Goal: Communication & Community: Participate in discussion

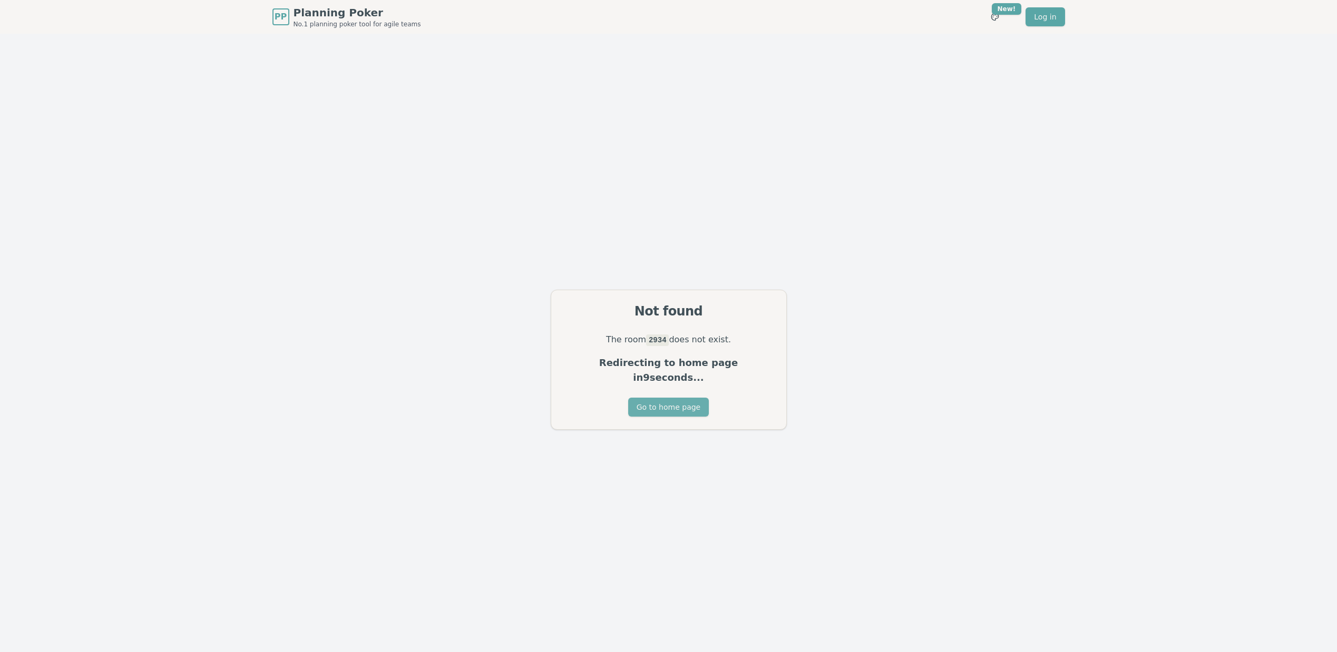
click at [670, 398] on button "Go to home page" at bounding box center [668, 407] width 81 height 19
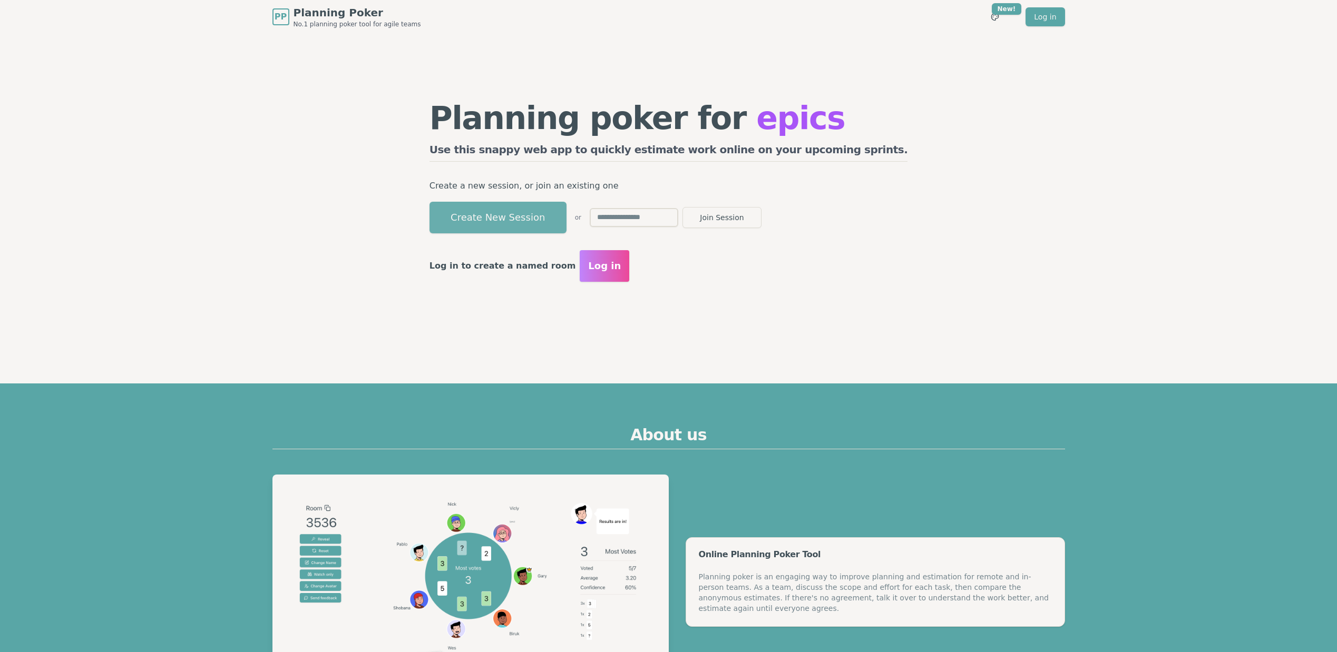
click at [566, 221] on button "Create New Session" at bounding box center [497, 218] width 137 height 32
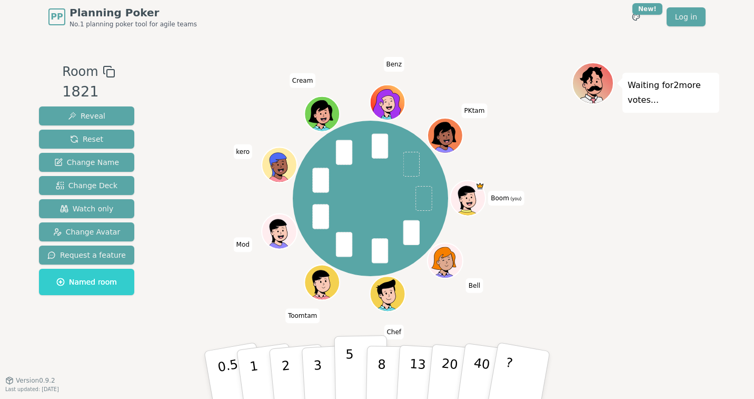
click at [349, 365] on p "5" at bounding box center [350, 375] width 9 height 57
click at [587, 232] on div "Waiting for PKtam 's vote..." at bounding box center [646, 207] width 148 height 290
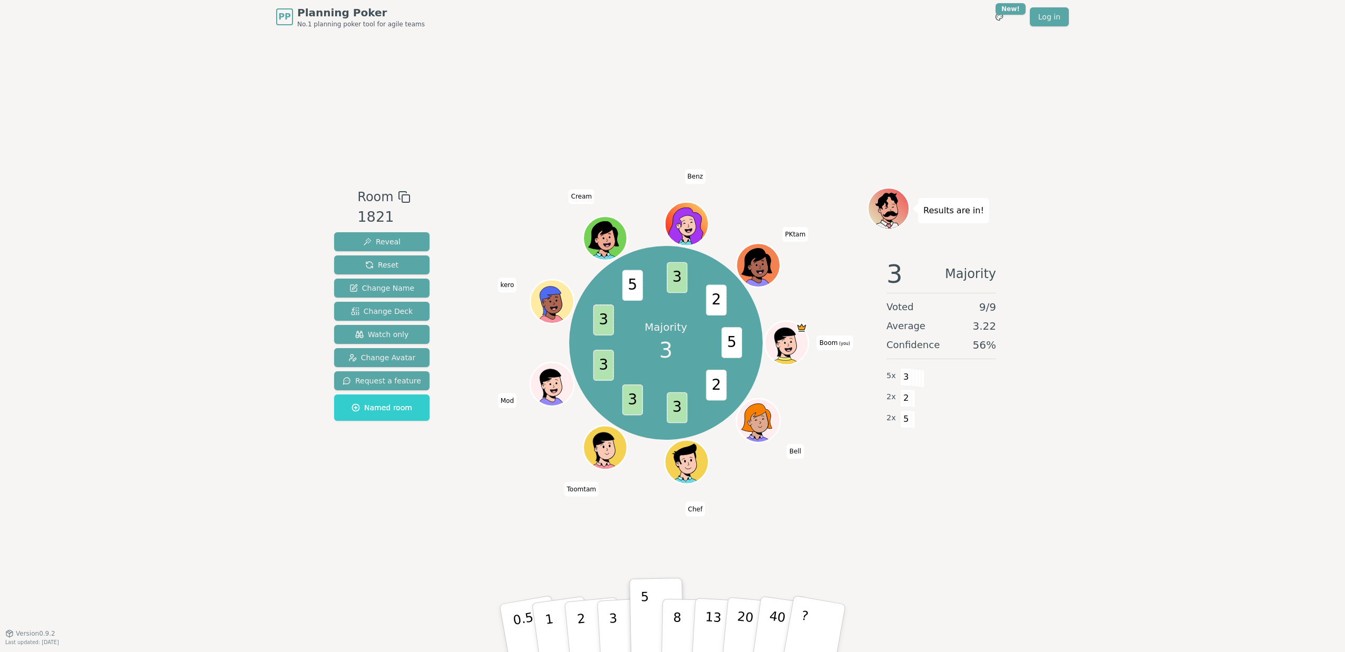
click at [801, 509] on div "Room 1821 Reveal Reset Change Name Change Deck Watch only Change Avatar Request…" at bounding box center [672, 334] width 685 height 600
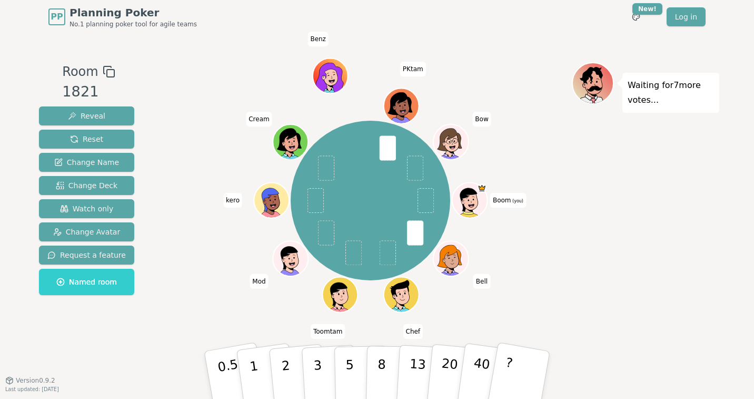
click at [631, 259] on div "Waiting for 7 more votes..." at bounding box center [646, 207] width 148 height 290
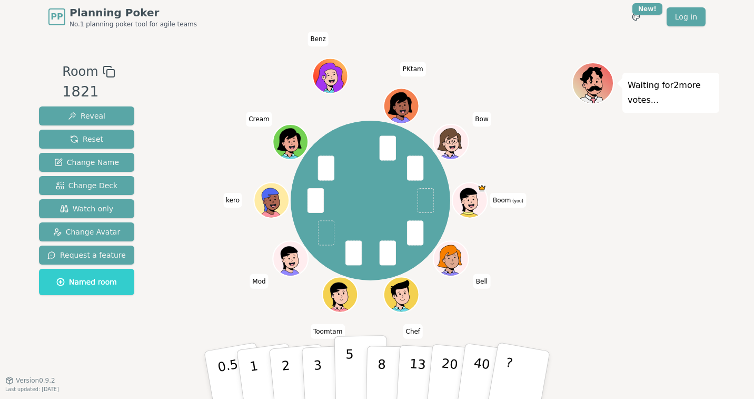
click at [349, 354] on p "5" at bounding box center [350, 375] width 9 height 57
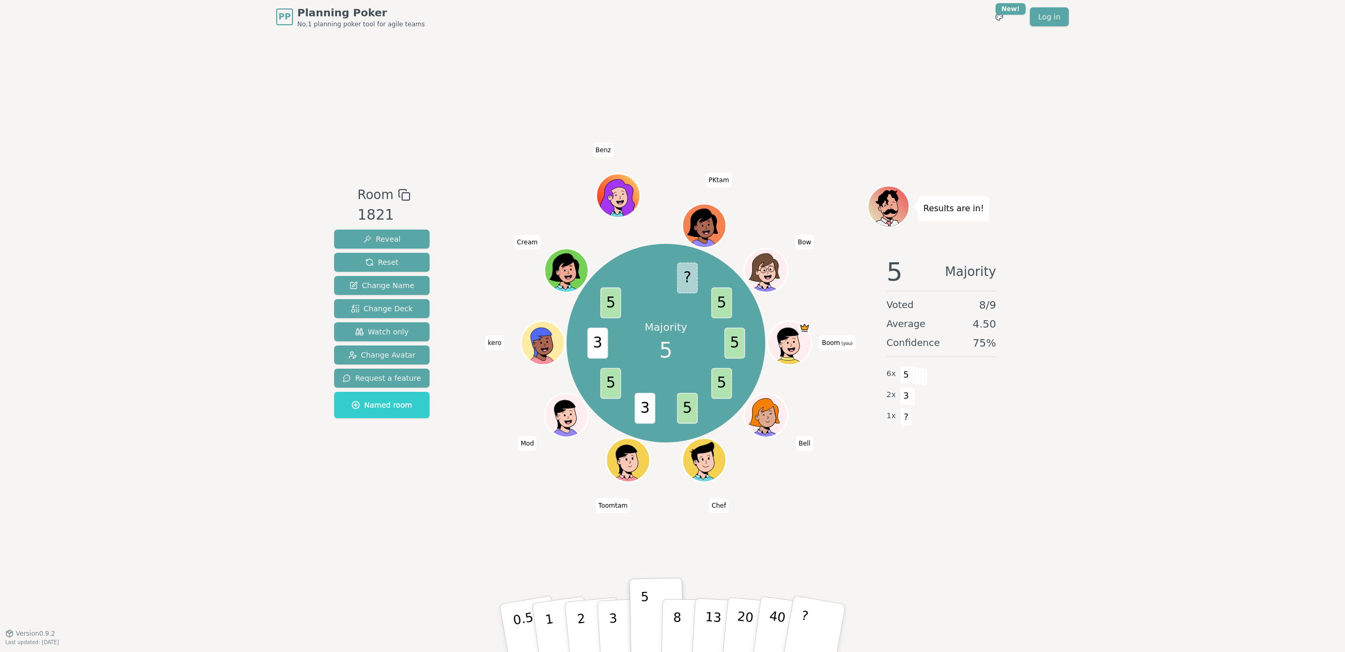
click at [1114, 391] on div "PP Planning Poker No.1 planning poker tool for agile teams Toggle theme New! Lo…" at bounding box center [672, 326] width 1345 height 652
click at [955, 498] on div "Room 1821 Reveal Reset Change Name Change Deck Watch only Change Avatar Request…" at bounding box center [672, 334] width 685 height 600
drag, startPoint x: 708, startPoint y: 180, endPoint x: 752, endPoint y: 182, distance: 44.3
click at [752, 182] on div "Room 1821 Reveal Reset Change Name Change Deck Watch only Change Avatar Request…" at bounding box center [672, 334] width 685 height 600
click at [906, 474] on div "Results are in! 5 Majority Voted 8 / 9 Average 4.50 Confidence 75 % 6 x 5 2 x 3…" at bounding box center [941, 333] width 148 height 297
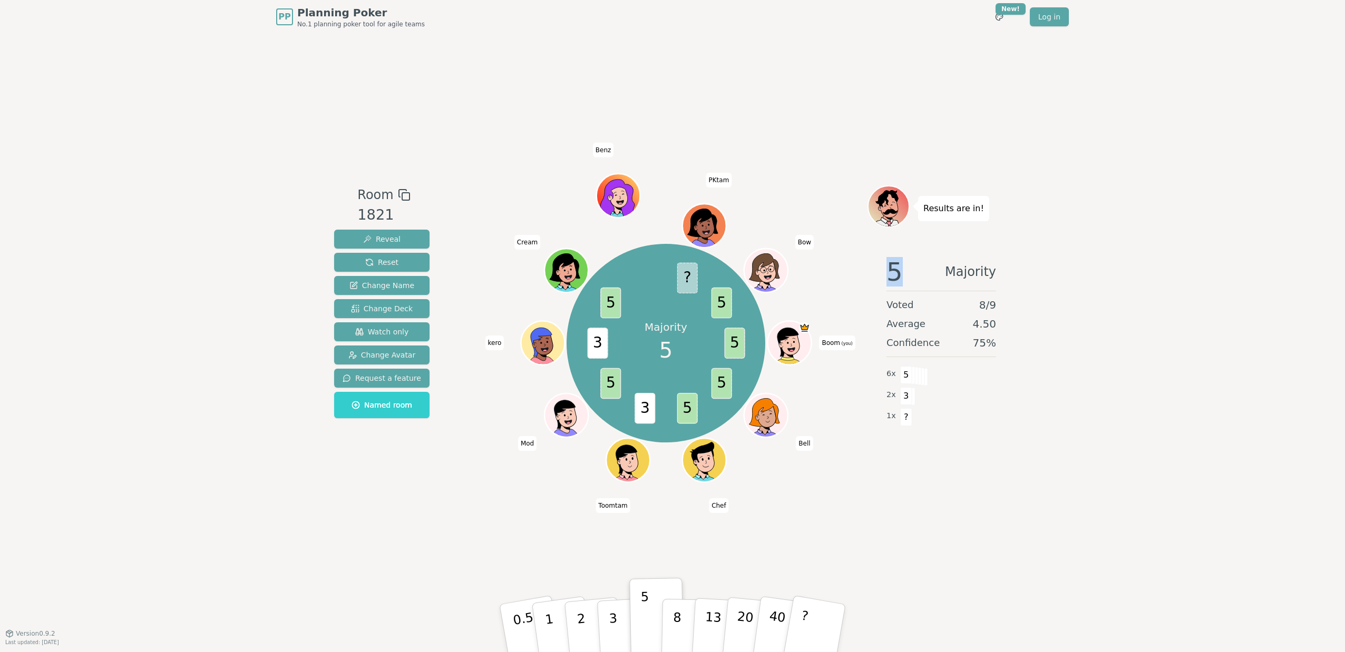
drag, startPoint x: 889, startPoint y: 274, endPoint x: 897, endPoint y: 276, distance: 7.7
click at [897, 276] on span "5" at bounding box center [894, 271] width 16 height 25
drag, startPoint x: 897, startPoint y: 276, endPoint x: 900, endPoint y: 326, distance: 49.6
click at [900, 326] on span "Average" at bounding box center [905, 324] width 39 height 15
drag, startPoint x: 879, startPoint y: 271, endPoint x: 1008, endPoint y: 269, distance: 129.6
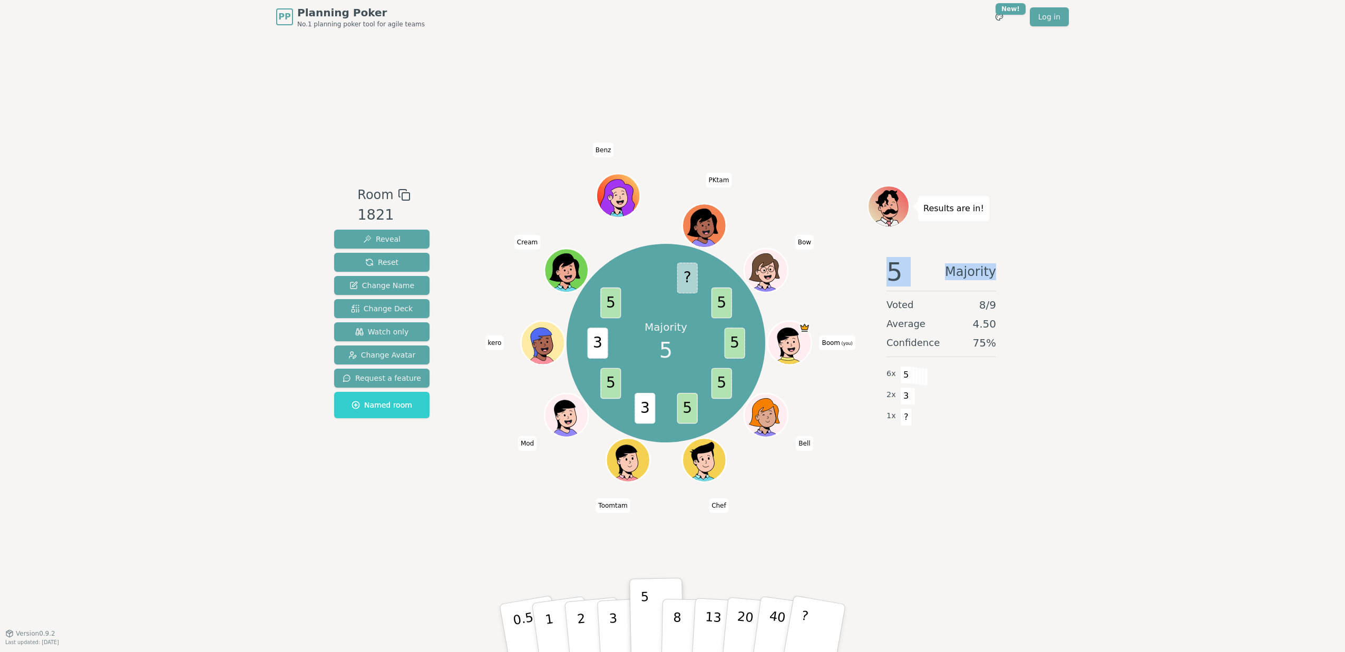
click at [1008, 269] on div "5 Majority Voted 8 / 9 Average 4.50 Confidence 75 % 6 x 5 2 x 3 1 x ?" at bounding box center [941, 354] width 148 height 211
click at [916, 275] on div "5 Majority" at bounding box center [941, 271] width 110 height 25
click at [388, 263] on span "Reset" at bounding box center [381, 262] width 33 height 11
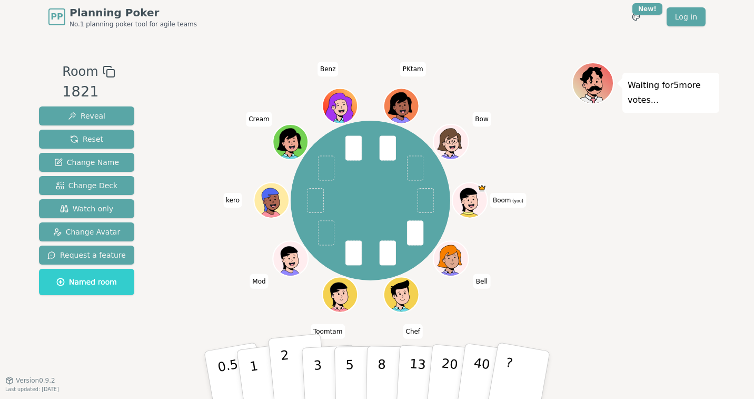
click at [280, 371] on button "2" at bounding box center [298, 376] width 60 height 84
click at [654, 227] on div "Waiting for 2 more votes..." at bounding box center [646, 207] width 148 height 290
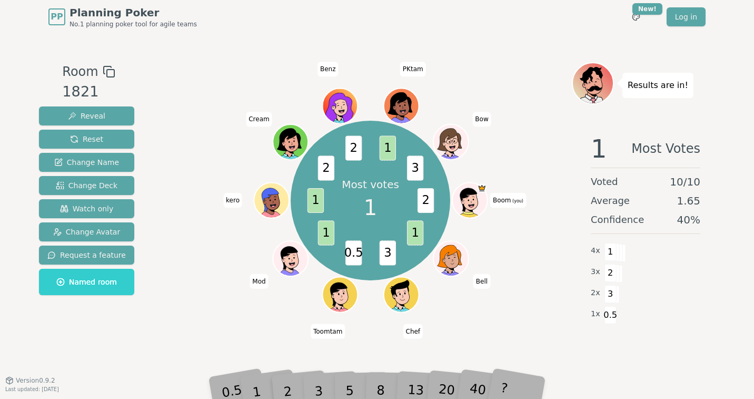
click at [595, 240] on div "4 x 1" at bounding box center [598, 250] width 14 height 21
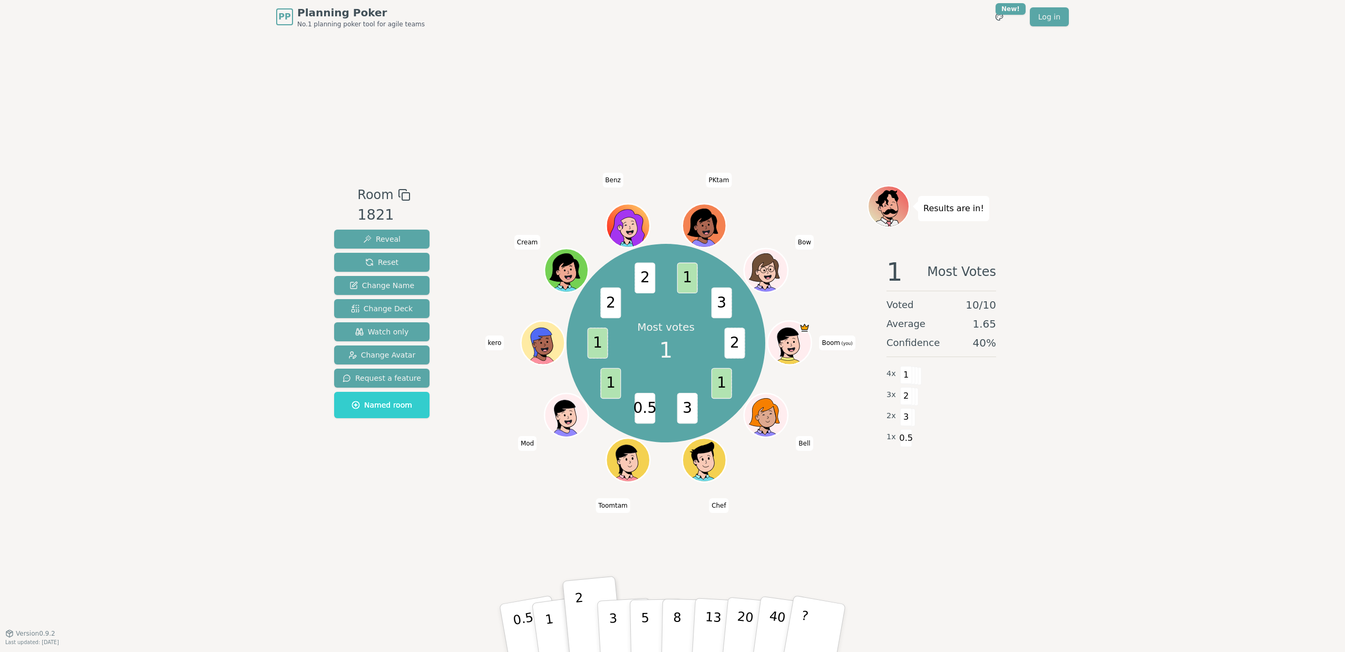
click at [847, 498] on div "Room 1821 Reveal Reset Change Name Change Deck Watch only Change Avatar Request…" at bounding box center [672, 334] width 685 height 600
drag, startPoint x: 638, startPoint y: 411, endPoint x: 651, endPoint y: 411, distance: 13.2
click at [651, 411] on span "0.5" at bounding box center [644, 408] width 21 height 31
drag, startPoint x: 633, startPoint y: 114, endPoint x: 609, endPoint y: 117, distance: 24.5
click at [633, 113] on div "Room 1821 Reveal Reset Change Name Change Deck Watch only Change Avatar Request…" at bounding box center [672, 334] width 685 height 600
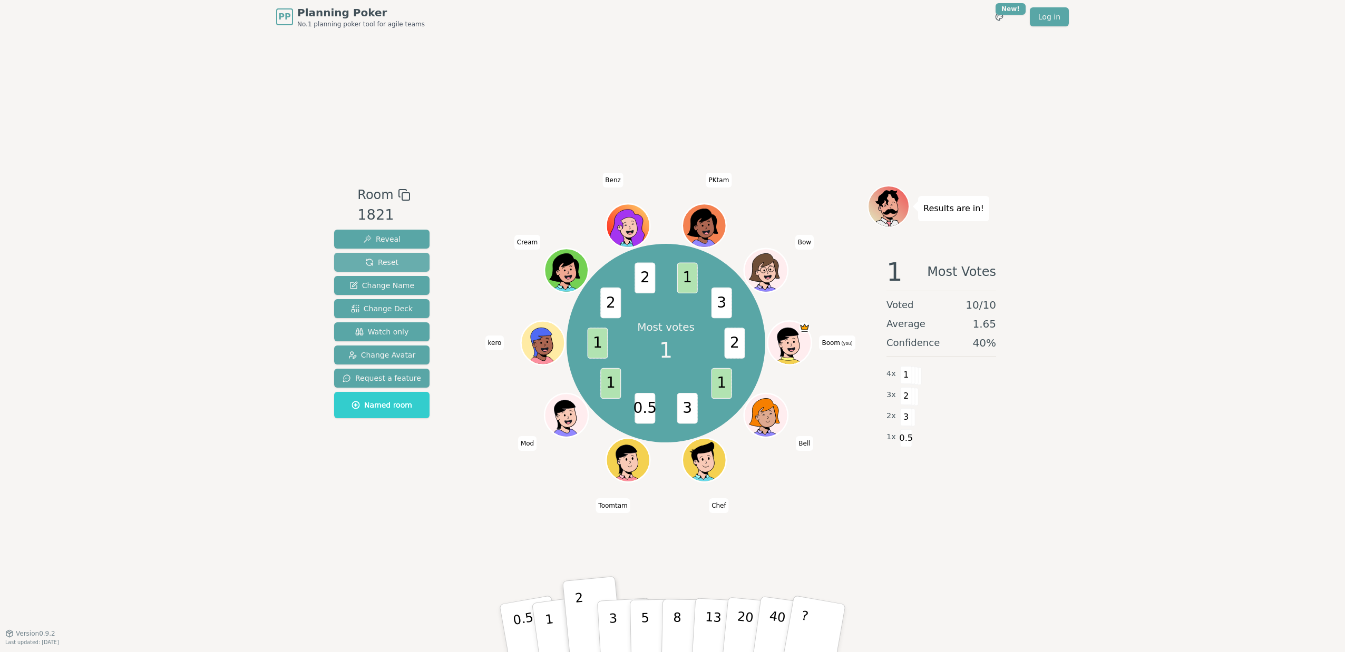
click at [396, 261] on button "Reset" at bounding box center [381, 262] width 95 height 19
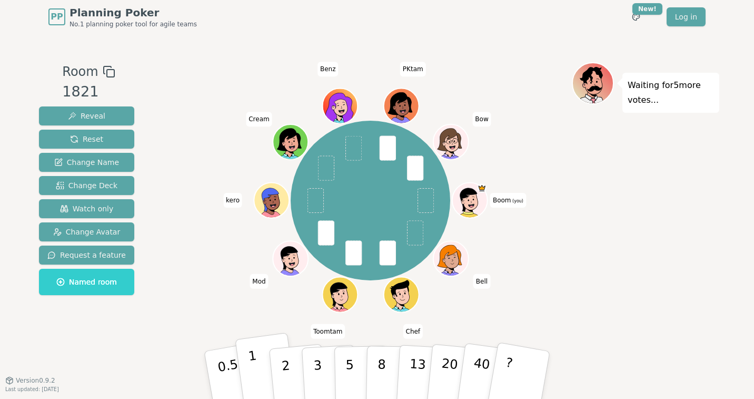
click at [253, 371] on p "1" at bounding box center [256, 376] width 16 height 57
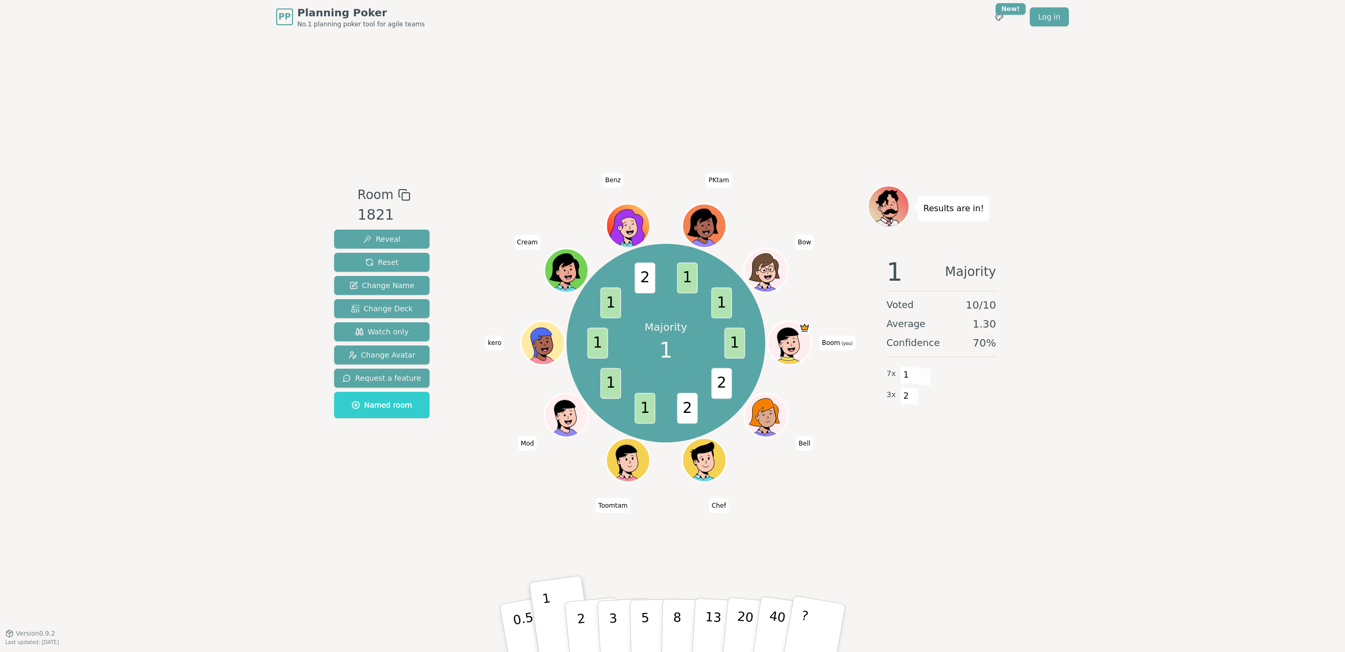
click at [620, 179] on span "Benz" at bounding box center [612, 180] width 21 height 15
click at [463, 168] on div "Room 1821 Reveal Reset Change Name Change Deck Watch only Change Avatar Request…" at bounding box center [672, 334] width 685 height 600
